Goal: Task Accomplishment & Management: Complete application form

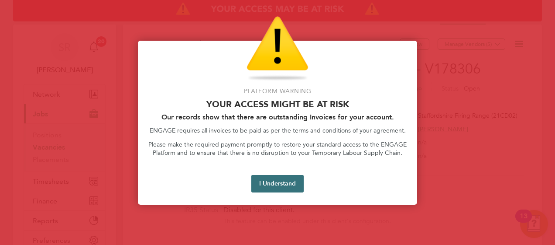
click at [276, 190] on button "I Understand" at bounding box center [278, 183] width 52 height 17
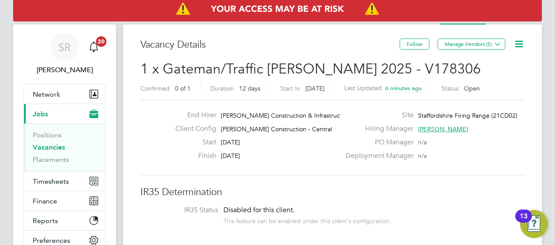
click at [518, 45] on icon at bounding box center [519, 43] width 11 height 11
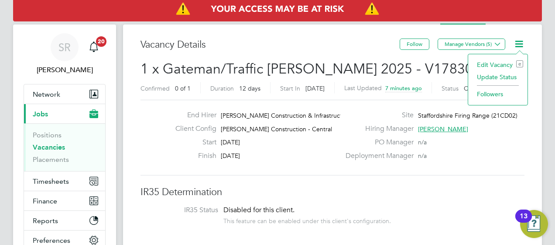
scroll to position [0, 114]
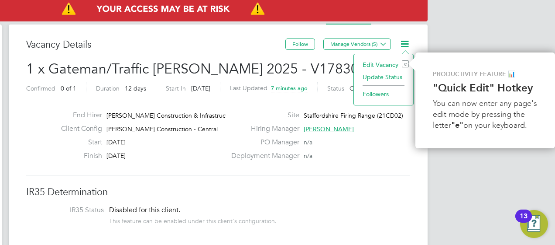
drag, startPoint x: 492, startPoint y: 69, endPoint x: 317, endPoint y: 206, distance: 221.5
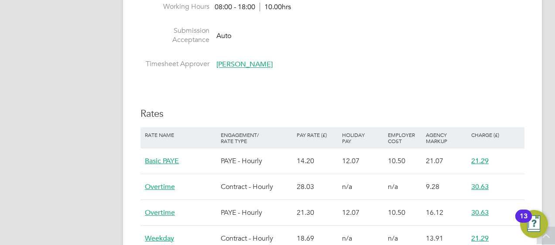
scroll to position [454, 0]
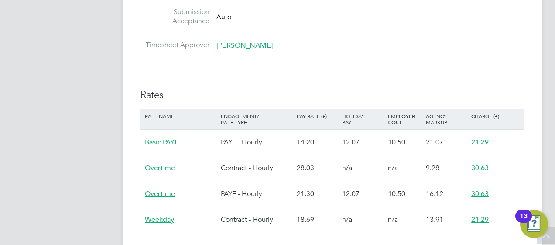
click at [272, 189] on div "Rate Name Engagement/ Rate Type Pay Rate (£) Holiday Pay Employer Cost Agency M…" at bounding box center [333, 170] width 384 height 124
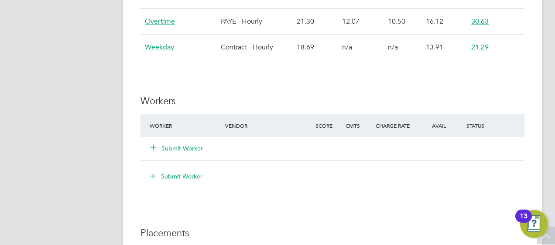
scroll to position [681, 0]
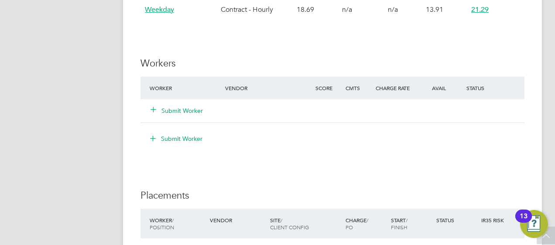
click at [169, 110] on button "Submit Worker" at bounding box center [177, 110] width 52 height 9
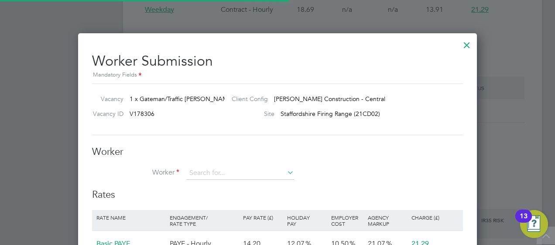
scroll to position [4, 4]
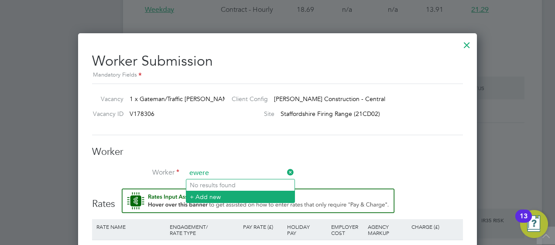
type input "ewere"
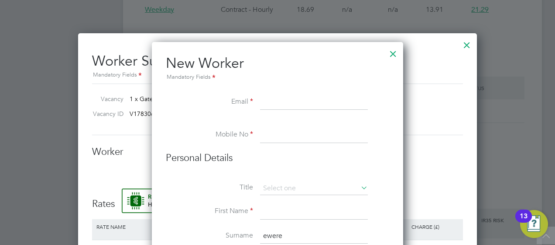
paste input "[EMAIL_ADDRESS][DOMAIN_NAME]"
type input "[EMAIL_ADDRESS][DOMAIN_NAME]"
click at [264, 130] on input at bounding box center [314, 135] width 108 height 16
type input "07721919040"
click at [307, 184] on input at bounding box center [314, 188] width 108 height 13
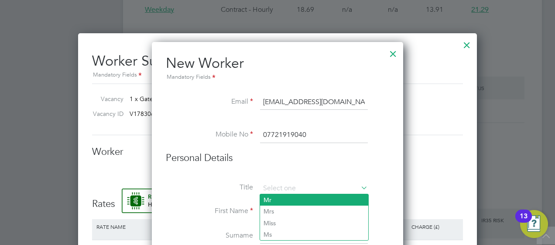
click at [287, 200] on li "Mr" at bounding box center [314, 199] width 108 height 11
type input "Mr"
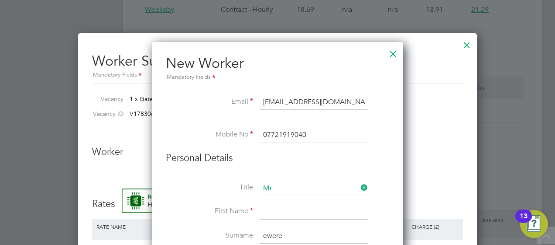
click at [275, 207] on input at bounding box center [314, 211] width 108 height 16
paste input "Oghogho [PERSON_NAME]"
click at [286, 198] on li "Title Mr" at bounding box center [278, 193] width 224 height 22
drag, startPoint x: 294, startPoint y: 210, endPoint x: 396, endPoint y: 214, distance: 101.4
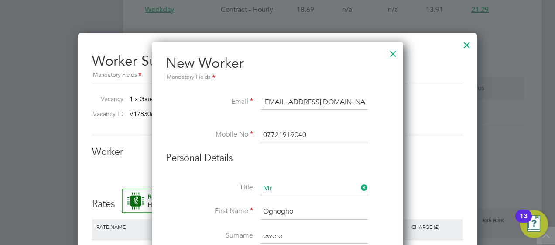
type input "Oghogho"
click at [387, 234] on li "Surname ewere" at bounding box center [278, 240] width 224 height 24
click at [365, 231] on input "ewere" at bounding box center [314, 236] width 108 height 16
type input "Ewere"
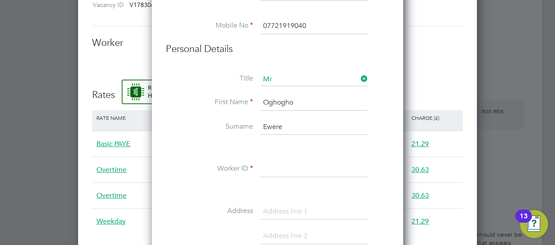
scroll to position [803, 0]
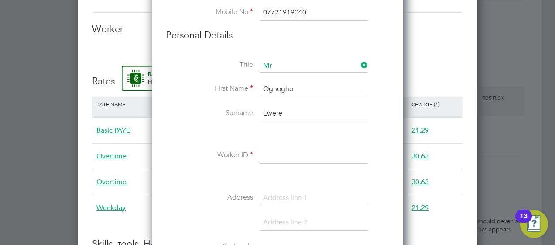
click at [294, 155] on input at bounding box center [314, 156] width 108 height 16
type input "54356784"
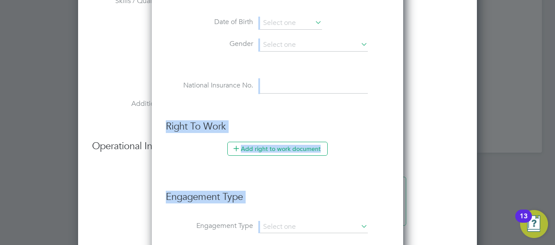
scroll to position [1258, 0]
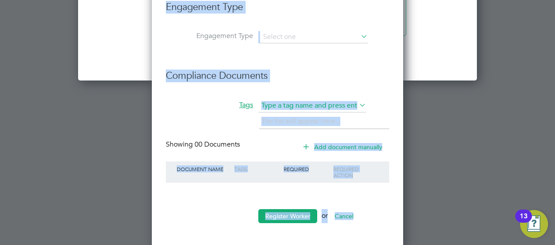
drag, startPoint x: 207, startPoint y: 176, endPoint x: 297, endPoint y: 263, distance: 124.8
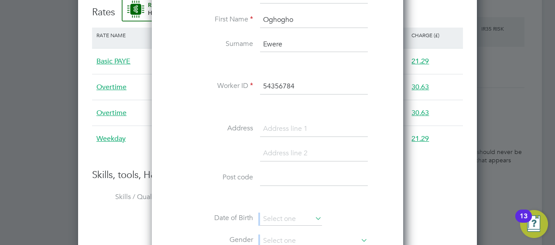
scroll to position [873, 0]
click at [276, 172] on input at bounding box center [314, 177] width 108 height 16
paste input "B68 8LX"
click at [276, 172] on input "B68 8LX" at bounding box center [314, 177] width 108 height 16
type input "B68 8LX"
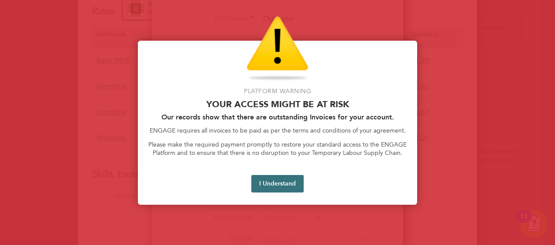
click at [263, 182] on button "I Understand" at bounding box center [278, 183] width 52 height 17
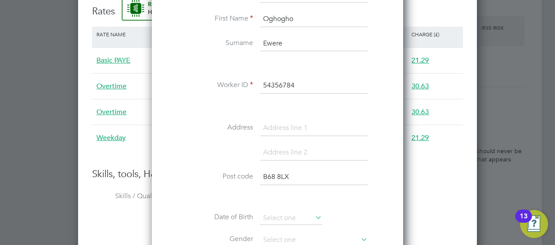
click at [271, 128] on input at bounding box center [314, 128] width 108 height 16
type input "Oldbury"
click at [199, 138] on li "Address [GEOGRAPHIC_DATA]" at bounding box center [278, 132] width 224 height 24
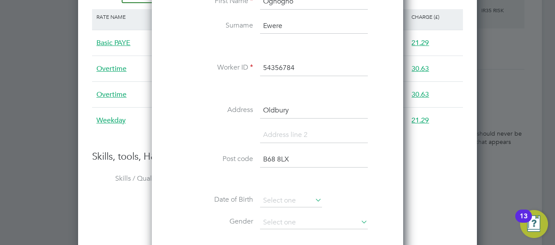
scroll to position [943, 0]
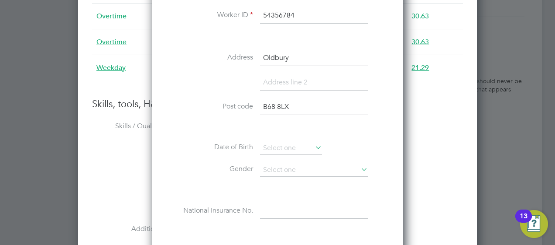
click at [314, 142] on icon at bounding box center [314, 147] width 0 height 12
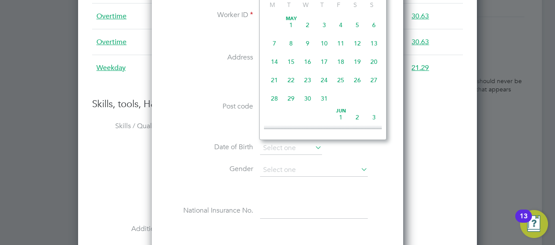
scroll to position [281, 0]
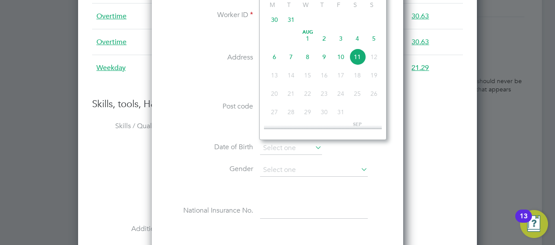
click at [273, 22] on span "30" at bounding box center [274, 19] width 17 height 17
type input "[DATE]"
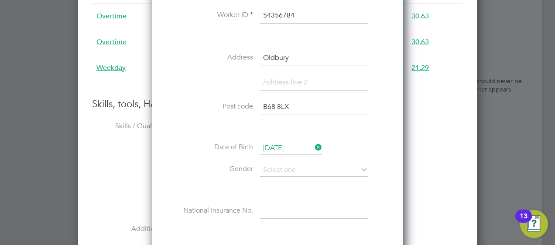
click at [281, 141] on input "[DATE]" at bounding box center [291, 147] width 62 height 13
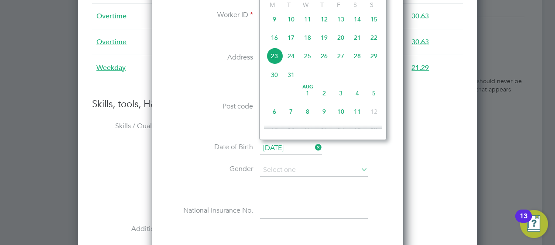
scroll to position [318, 0]
click at [442, 119] on li "Skills / Qualifications The list will appear here... CSCS General Labourers Car…" at bounding box center [277, 148] width 371 height 59
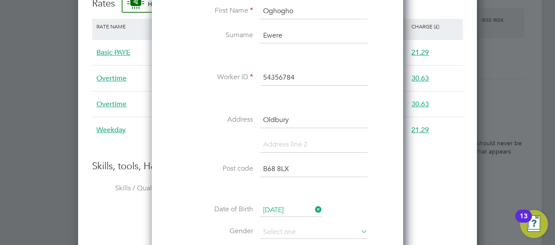
scroll to position [926, 0]
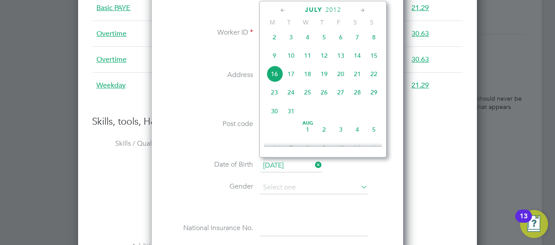
click at [295, 162] on input "[DATE]" at bounding box center [291, 165] width 62 height 13
click at [361, 10] on icon at bounding box center [363, 11] width 8 height 10
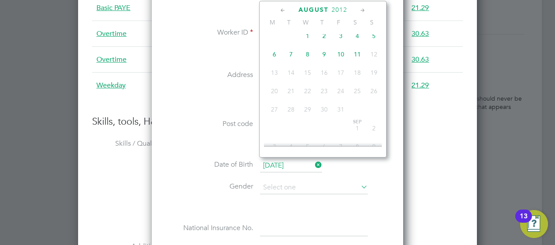
click at [341, 12] on span "2012" at bounding box center [340, 9] width 16 height 7
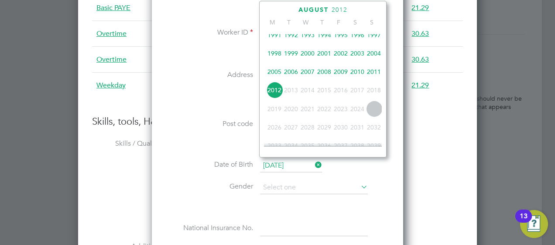
click at [376, 110] on span "2025" at bounding box center [374, 108] width 17 height 17
click at [373, 111] on span "2025" at bounding box center [374, 108] width 17 height 17
click at [176, 111] on li at bounding box center [278, 104] width 224 height 24
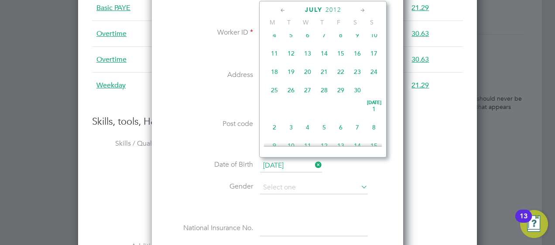
scroll to position [318, 0]
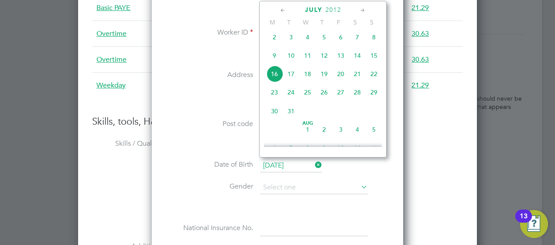
drag, startPoint x: 310, startPoint y: 162, endPoint x: 297, endPoint y: 162, distance: 12.7
click at [297, 162] on input "[DATE]" at bounding box center [291, 165] width 62 height 13
drag, startPoint x: 306, startPoint y: 168, endPoint x: 190, endPoint y: 176, distance: 116.4
click at [190, 176] on li "Date of Birth [DEMOGRAPHIC_DATA]" at bounding box center [278, 170] width 224 height 22
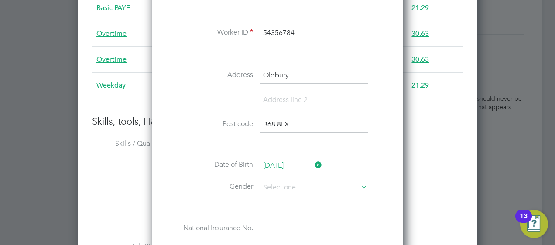
click at [184, 184] on label "Gender" at bounding box center [209, 186] width 87 height 9
drag, startPoint x: 316, startPoint y: 162, endPoint x: 351, endPoint y: 157, distance: 35.3
click at [351, 159] on li "Date of Birth [DEMOGRAPHIC_DATA]" at bounding box center [278, 170] width 224 height 22
click at [314, 163] on icon at bounding box center [314, 165] width 0 height 12
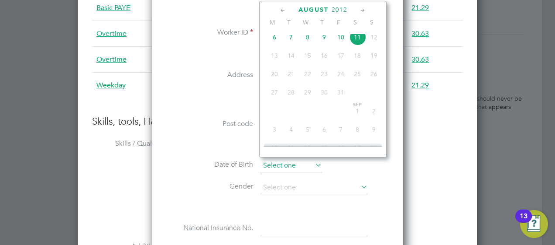
scroll to position [281, 0]
click at [281, 163] on input at bounding box center [291, 165] width 62 height 13
click at [341, 10] on span "2012" at bounding box center [340, 9] width 16 height 7
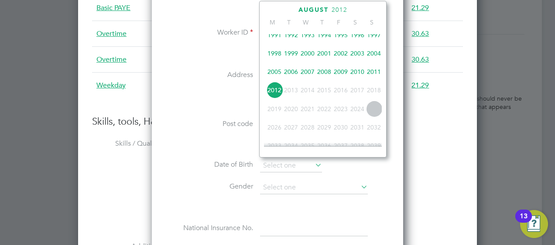
click at [325, 114] on span "2022" at bounding box center [324, 108] width 17 height 17
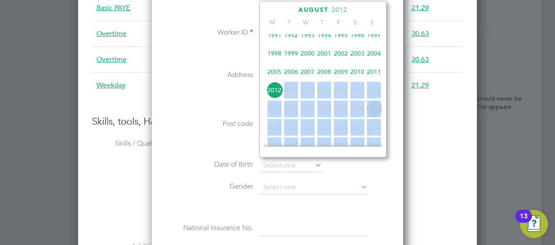
click at [325, 114] on span "2022" at bounding box center [324, 108] width 17 height 17
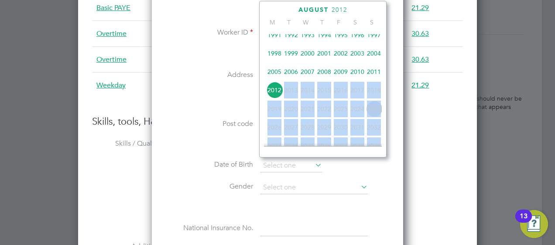
click at [325, 114] on span "2022" at bounding box center [324, 108] width 17 height 17
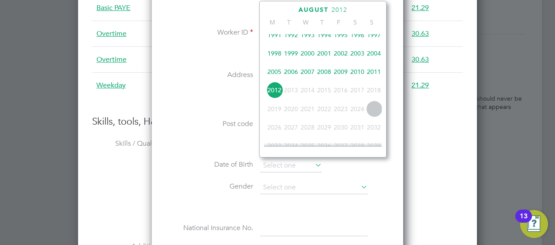
click at [190, 94] on li at bounding box center [278, 104] width 224 height 24
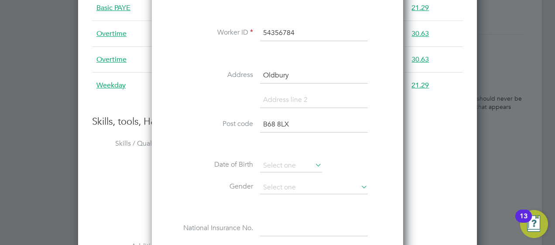
scroll to position [943, 0]
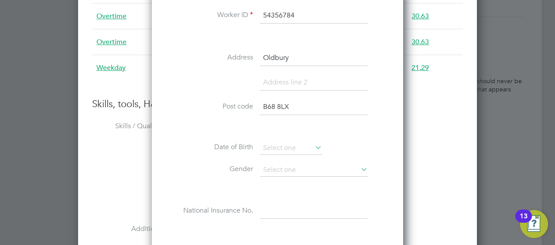
click at [314, 148] on icon at bounding box center [314, 147] width 0 height 12
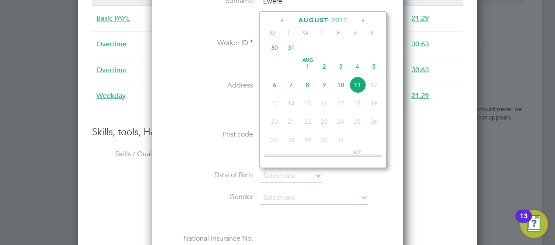
scroll to position [821, 0]
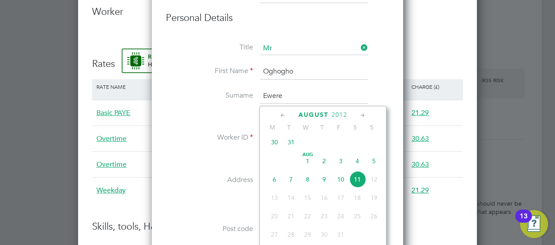
click at [335, 113] on span "2012" at bounding box center [340, 114] width 16 height 7
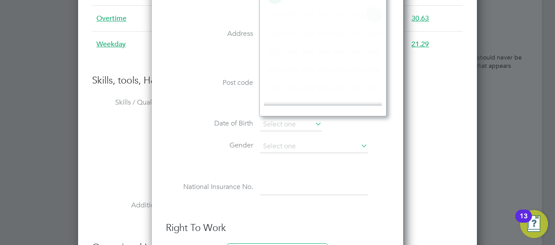
scroll to position [228, 0]
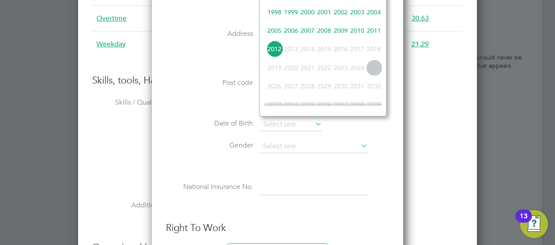
click at [306, 91] on span "2028" at bounding box center [308, 86] width 17 height 17
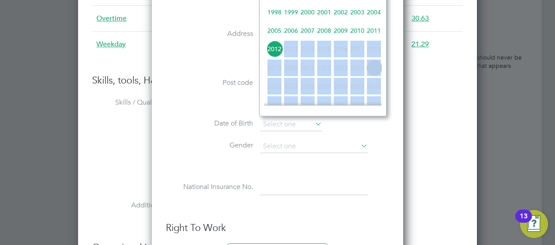
click at [306, 91] on span "2028" at bounding box center [308, 86] width 17 height 17
click at [183, 79] on label "Post code" at bounding box center [209, 82] width 87 height 9
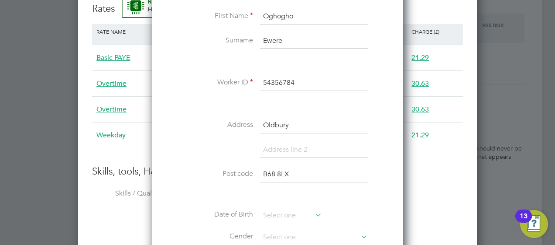
scroll to position [914, 0]
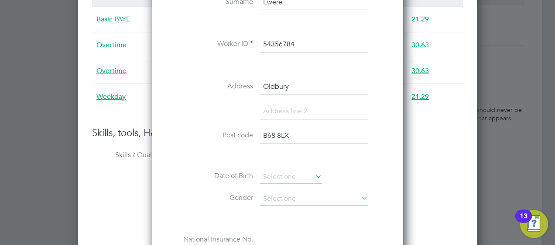
click at [314, 172] on icon at bounding box center [314, 176] width 0 height 12
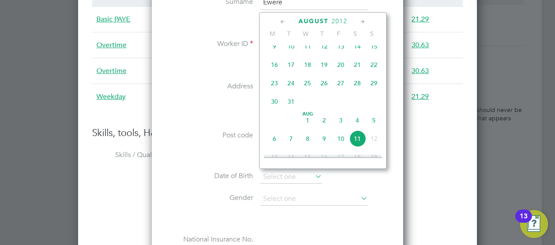
scroll to position [281, 0]
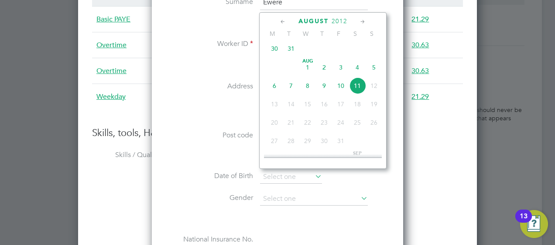
click at [365, 17] on icon at bounding box center [363, 22] width 8 height 10
click at [349, 18] on span "2012" at bounding box center [343, 20] width 16 height 7
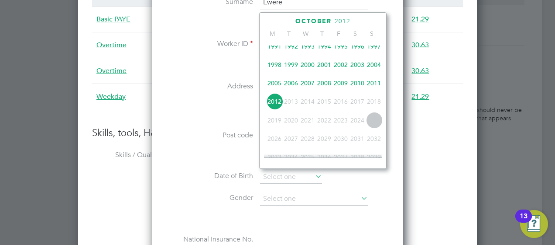
click at [373, 84] on span "2011" at bounding box center [374, 83] width 17 height 17
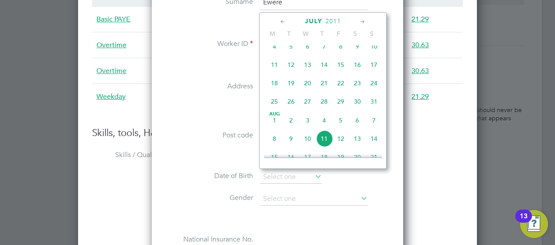
click at [331, 19] on span "2011" at bounding box center [334, 20] width 16 height 7
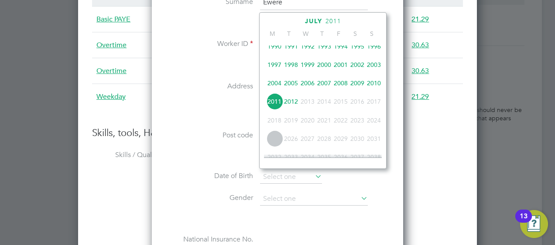
click at [290, 102] on span "2012" at bounding box center [291, 101] width 17 height 17
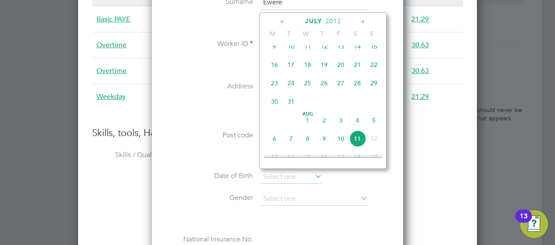
click at [364, 19] on icon at bounding box center [363, 22] width 8 height 10
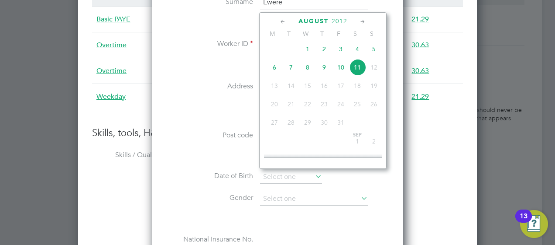
click at [339, 17] on span "2012" at bounding box center [340, 20] width 16 height 7
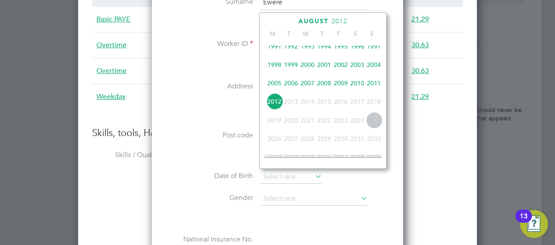
click at [366, 166] on div at bounding box center [323, 162] width 118 height 11
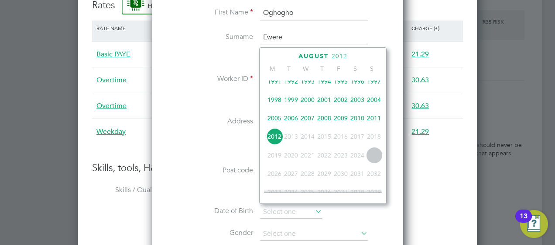
scroll to position [862, 0]
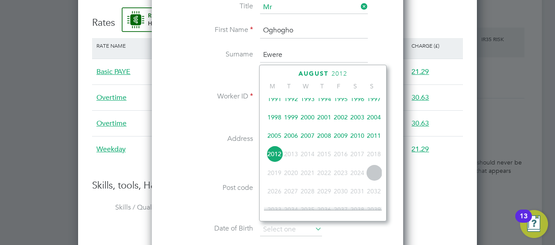
click at [334, 70] on span "2012" at bounding box center [340, 73] width 16 height 7
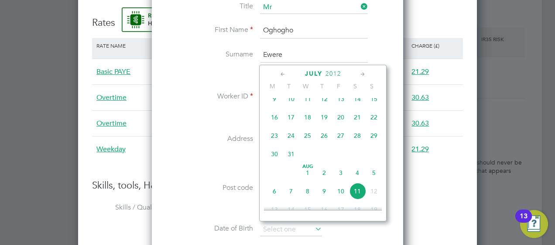
click at [334, 72] on span "2012" at bounding box center [334, 73] width 16 height 7
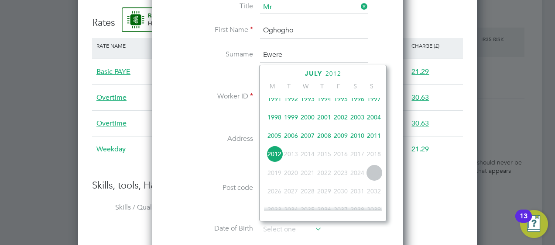
scroll to position [244, 0]
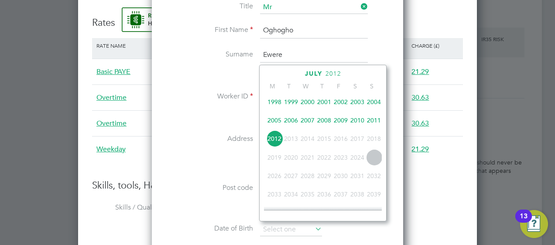
click at [359, 162] on span "2024" at bounding box center [357, 157] width 17 height 17
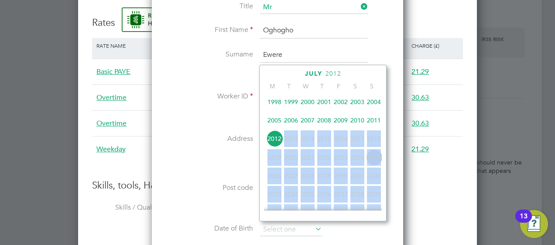
click at [359, 162] on span "2024" at bounding box center [357, 157] width 17 height 17
click at [269, 147] on span "2012" at bounding box center [274, 138] width 17 height 17
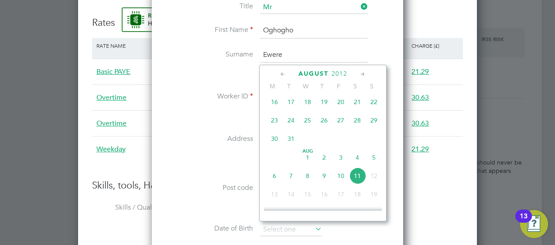
click at [271, 142] on span "30" at bounding box center [274, 138] width 17 height 17
type input "[DATE]"
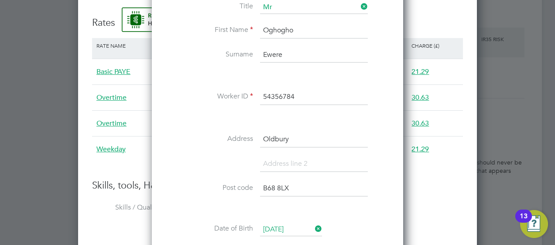
click at [310, 201] on li "Post code B68 8LX" at bounding box center [278, 192] width 224 height 24
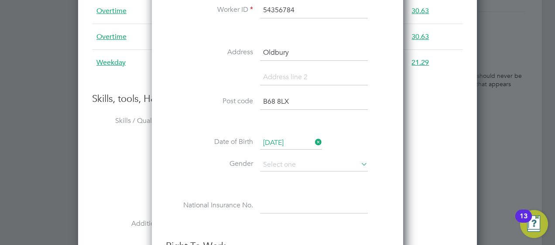
scroll to position [949, 0]
click at [280, 157] on input at bounding box center [314, 163] width 108 height 13
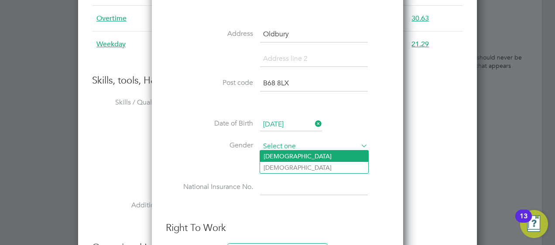
type input "[DEMOGRAPHIC_DATA]"
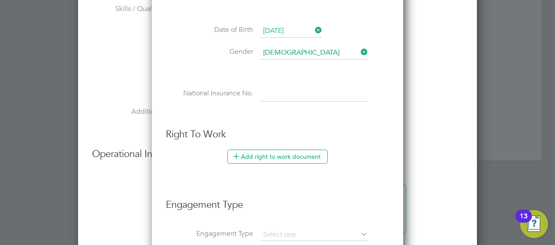
scroll to position [1062, 0]
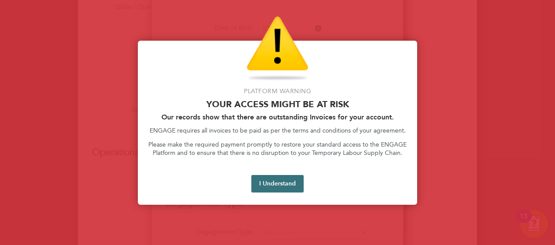
click at [272, 188] on button "I Understand" at bounding box center [278, 183] width 52 height 17
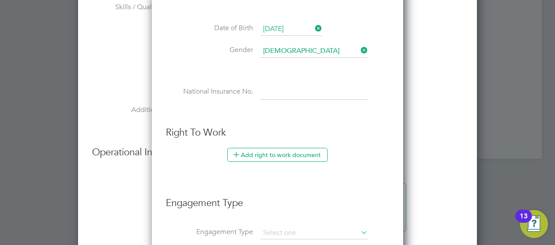
click at [279, 88] on input at bounding box center [314, 92] width 108 height 16
paste input "TJ608250C"
type input "TJ 60 82 50 C"
click at [314, 162] on li "Add right to work document" at bounding box center [278, 159] width 224 height 23
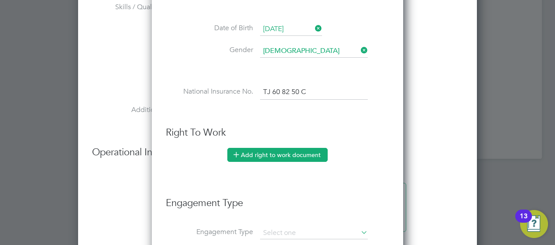
click at [236, 151] on icon at bounding box center [236, 154] width 7 height 7
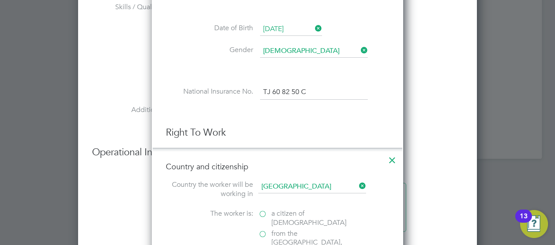
scroll to position [911, 252]
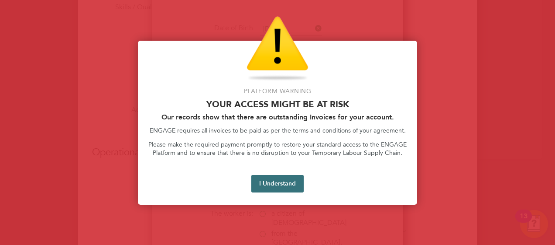
click at [274, 186] on button "I Understand" at bounding box center [278, 183] width 52 height 17
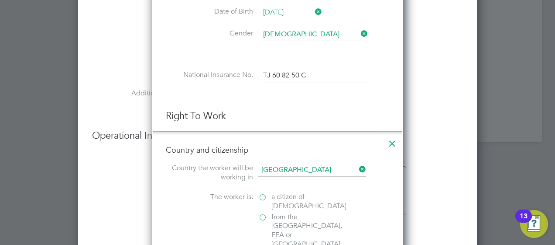
scroll to position [1079, 0]
click at [291, 169] on input at bounding box center [312, 168] width 108 height 13
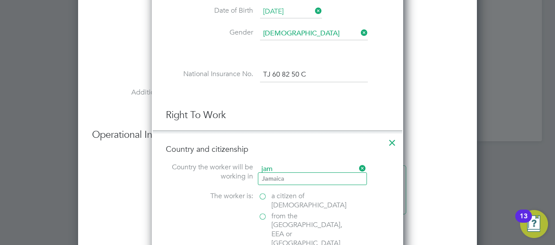
type input "[GEOGRAPHIC_DATA]"
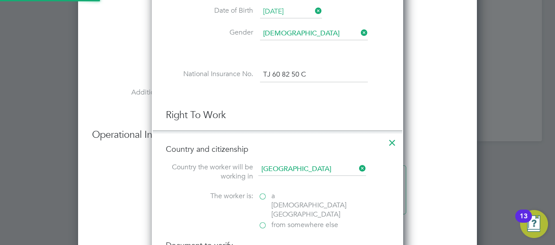
scroll to position [900, 252]
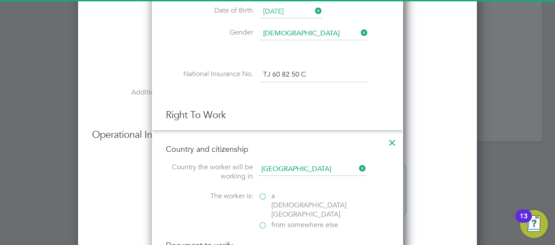
click at [169, 191] on label "The worker is:" at bounding box center [209, 195] width 87 height 9
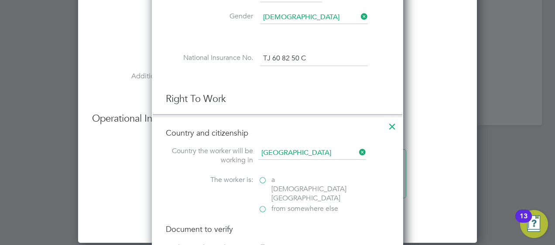
scroll to position [1097, 0]
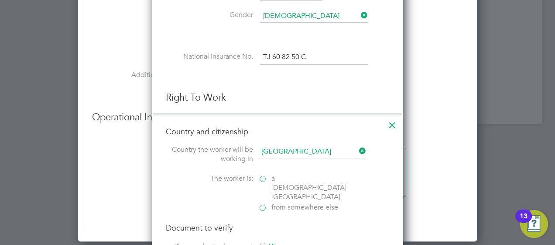
click at [262, 174] on label "a [DEMOGRAPHIC_DATA][GEOGRAPHIC_DATA]" at bounding box center [301, 187] width 87 height 27
click at [0, 0] on input "a [DEMOGRAPHIC_DATA][GEOGRAPHIC_DATA]" at bounding box center [0, 0] width 0 height 0
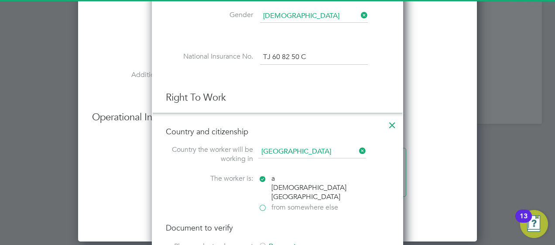
click at [177, 174] on label "The worker is:" at bounding box center [209, 178] width 87 height 9
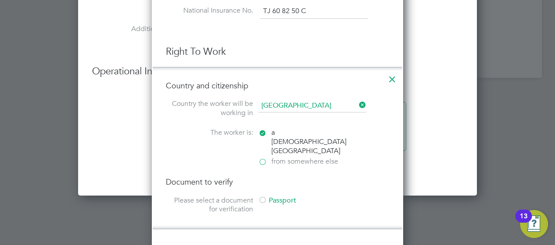
scroll to position [1184, 0]
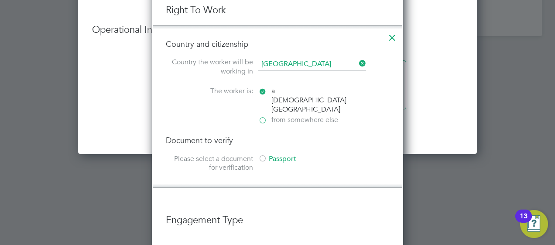
click at [334, 135] on div "Document to verify Please select a document for verification Passport" at bounding box center [278, 154] width 224 height 39
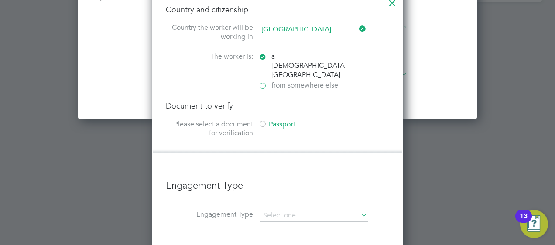
scroll to position [1219, 0]
click at [262, 120] on div at bounding box center [262, 124] width 9 height 9
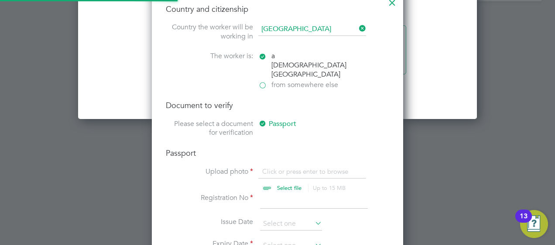
scroll to position [11, 108]
click at [282, 167] on input "file" at bounding box center [297, 180] width 137 height 26
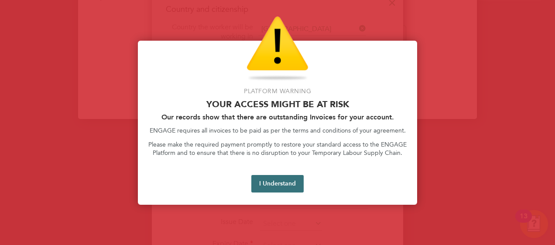
click at [286, 186] on button "I Understand" at bounding box center [278, 183] width 52 height 17
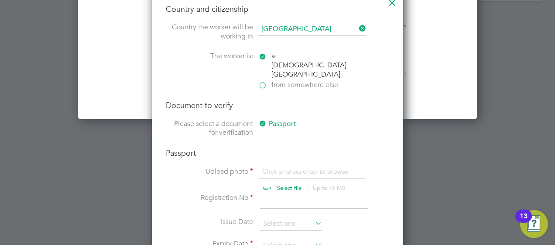
click at [266, 167] on input "file" at bounding box center [297, 180] width 137 height 26
type input "C:\fakepath\[PERSON_NAME] biometric.pdf"
click at [278, 193] on input at bounding box center [314, 201] width 108 height 16
type input "RJ0919828"
click at [270, 217] on input at bounding box center [291, 223] width 62 height 13
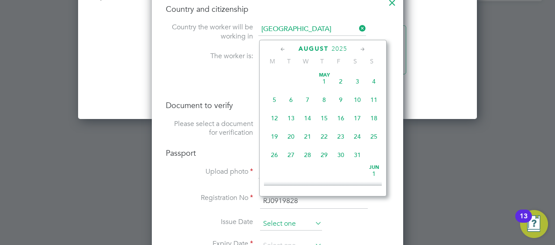
scroll to position [300, 0]
